Goal: Information Seeking & Learning: Understand process/instructions

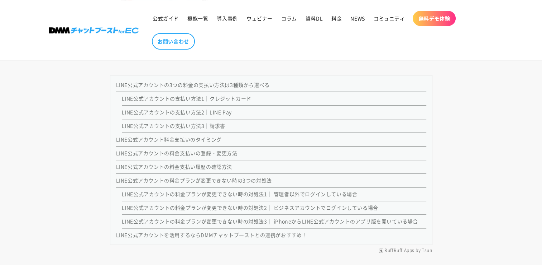
scroll to position [681, 0]
click at [229, 153] on link "LINE公式アカウントの料金支払いの登録・変更方法" at bounding box center [177, 151] width 122 height 7
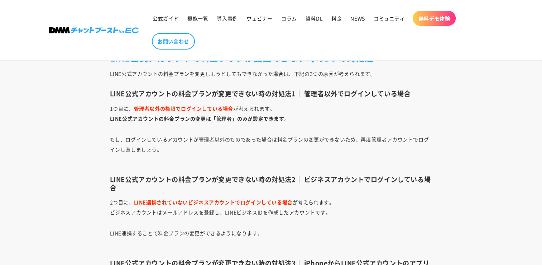
scroll to position [2554, 0]
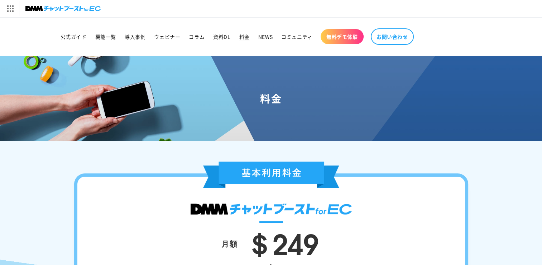
click at [88, 8] on img at bounding box center [62, 9] width 75 height 10
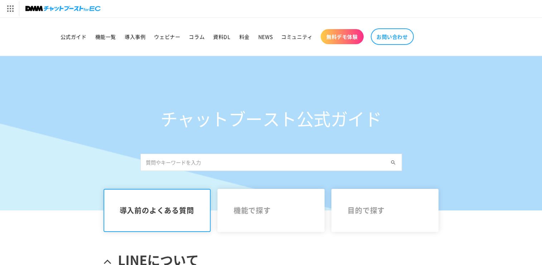
click at [201, 158] on input "text" at bounding box center [272, 161] width 262 height 17
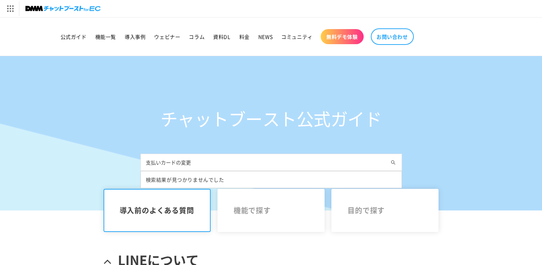
type input "支払いカードの変更"
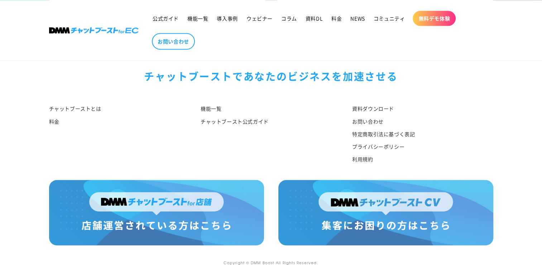
scroll to position [727, 0]
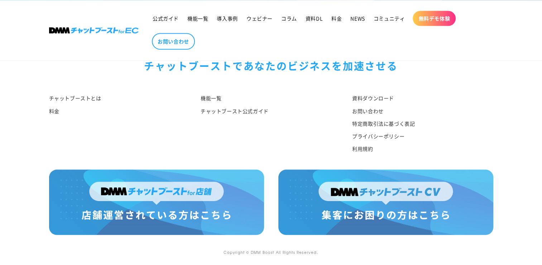
click at [188, 194] on img at bounding box center [156, 201] width 215 height 65
